Goal: Task Accomplishment & Management: Manage account settings

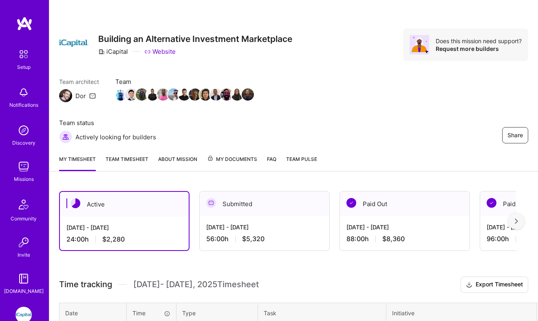
scroll to position [145, 0]
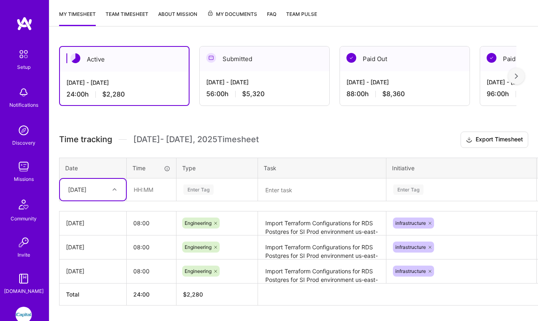
click at [113, 190] on icon at bounding box center [115, 190] width 4 height 4
click at [123, 119] on div "Active [DATE] - [DATE] 24:00 h $2,280 Submitted [DATE] - [DATE] 56:00 h $5,320 …" at bounding box center [293, 190] width 489 height 309
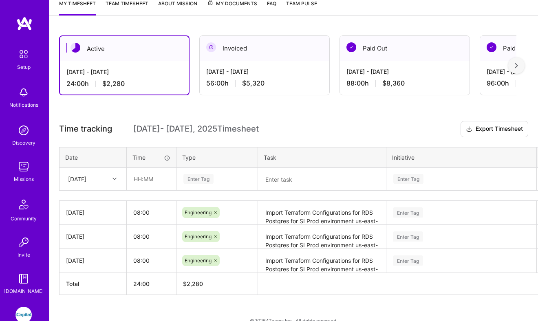
scroll to position [162, 0]
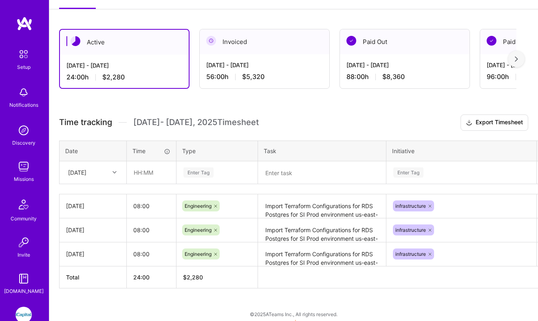
click at [114, 172] on icon at bounding box center [115, 172] width 4 height 4
click at [97, 177] on div "Fri, Sep 5" at bounding box center [86, 172] width 45 height 13
click at [152, 174] on input "text" at bounding box center [151, 173] width 49 height 22
type input "08:00"
click at [212, 178] on div "Enter Tag" at bounding box center [217, 172] width 80 height 21
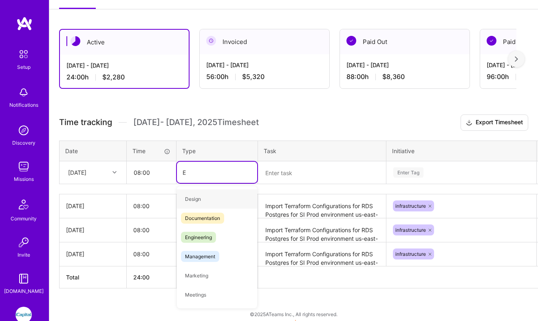
type input "En"
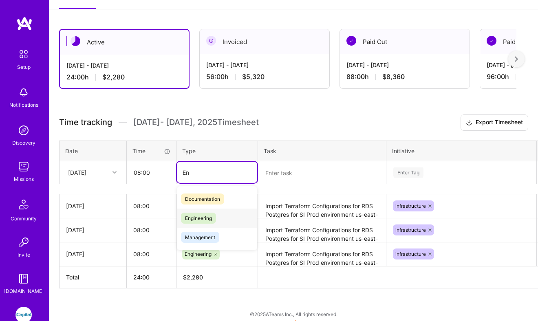
click at [216, 219] on span "Engineering" at bounding box center [198, 218] width 35 height 11
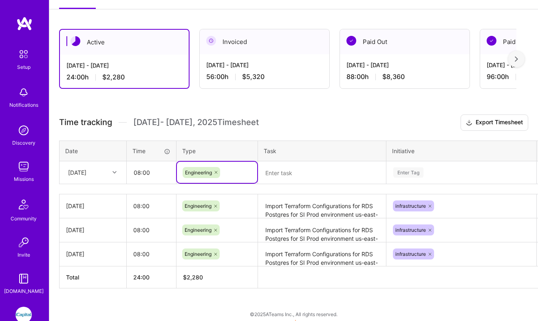
click at [293, 174] on textarea at bounding box center [322, 172] width 126 height 21
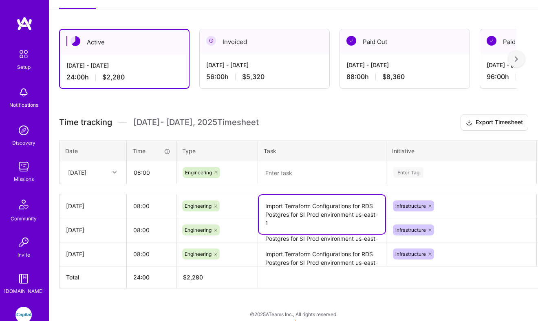
click at [288, 208] on textarea "Import Terraform Configurations for RDS Postgres for SI Prod environment us-eas…" at bounding box center [322, 214] width 126 height 39
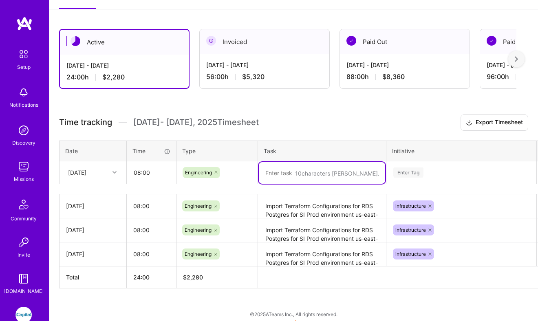
click at [276, 179] on textarea at bounding box center [322, 173] width 126 height 22
paste textarea "Import Terraform Configurations for RDS Postgres for SI Prod environment us-eas…"
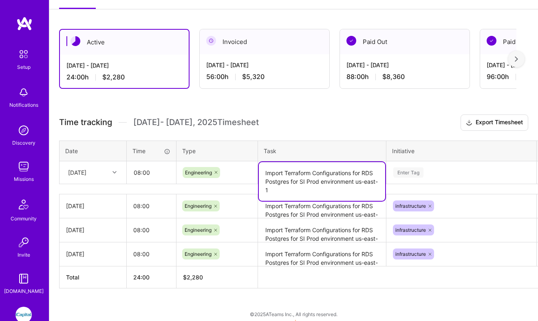
click at [300, 182] on textarea "Import Terraform Configurations for RDS Postgres for SI Prod environment us-eas…" at bounding box center [322, 181] width 126 height 39
type textarea "Import Terraform Configurations for RDS Postgres for ALTS Prod environment us-e…"
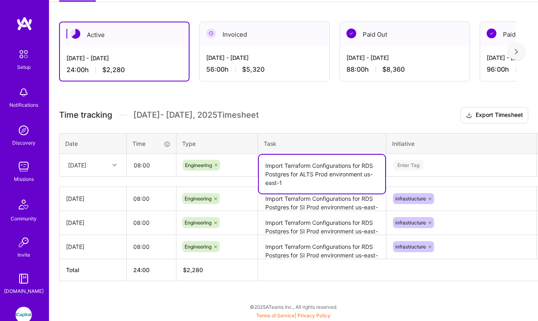
scroll to position [194, 0]
click at [404, 167] on div "Enter Tag" at bounding box center [461, 165] width 149 height 21
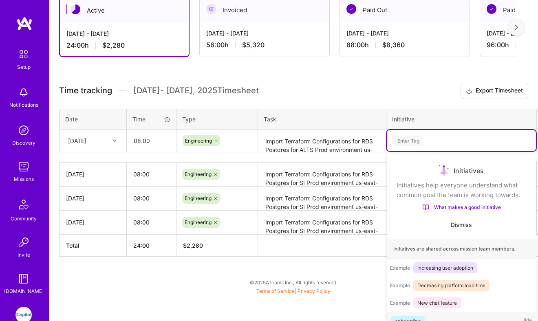
scroll to position [13, 0]
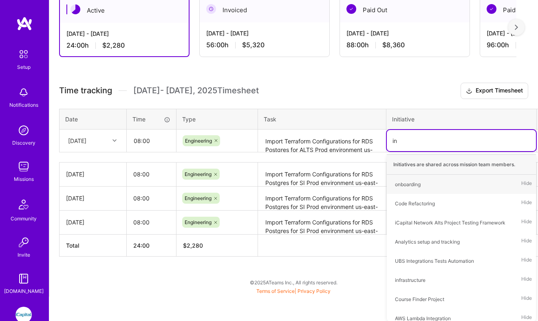
type input "inf"
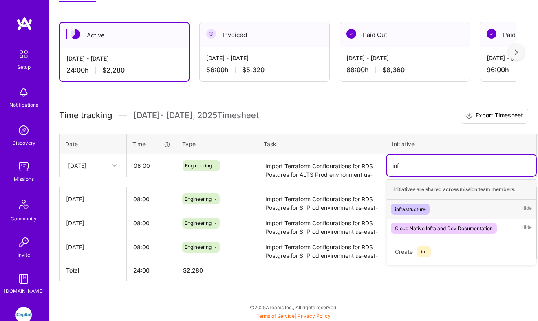
click at [424, 206] on div "infrastructure" at bounding box center [410, 209] width 31 height 9
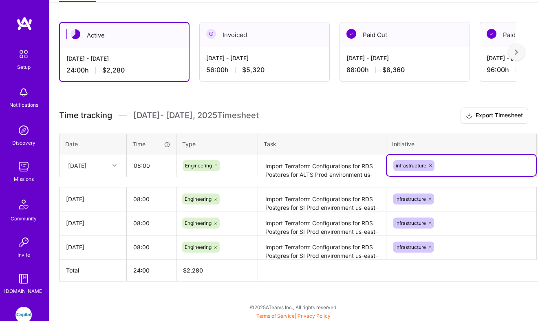
scroll to position [169, 26]
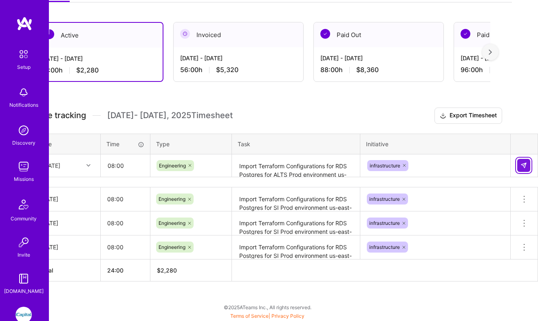
click at [523, 166] on img at bounding box center [524, 165] width 7 height 7
